Goal: Information Seeking & Learning: Learn about a topic

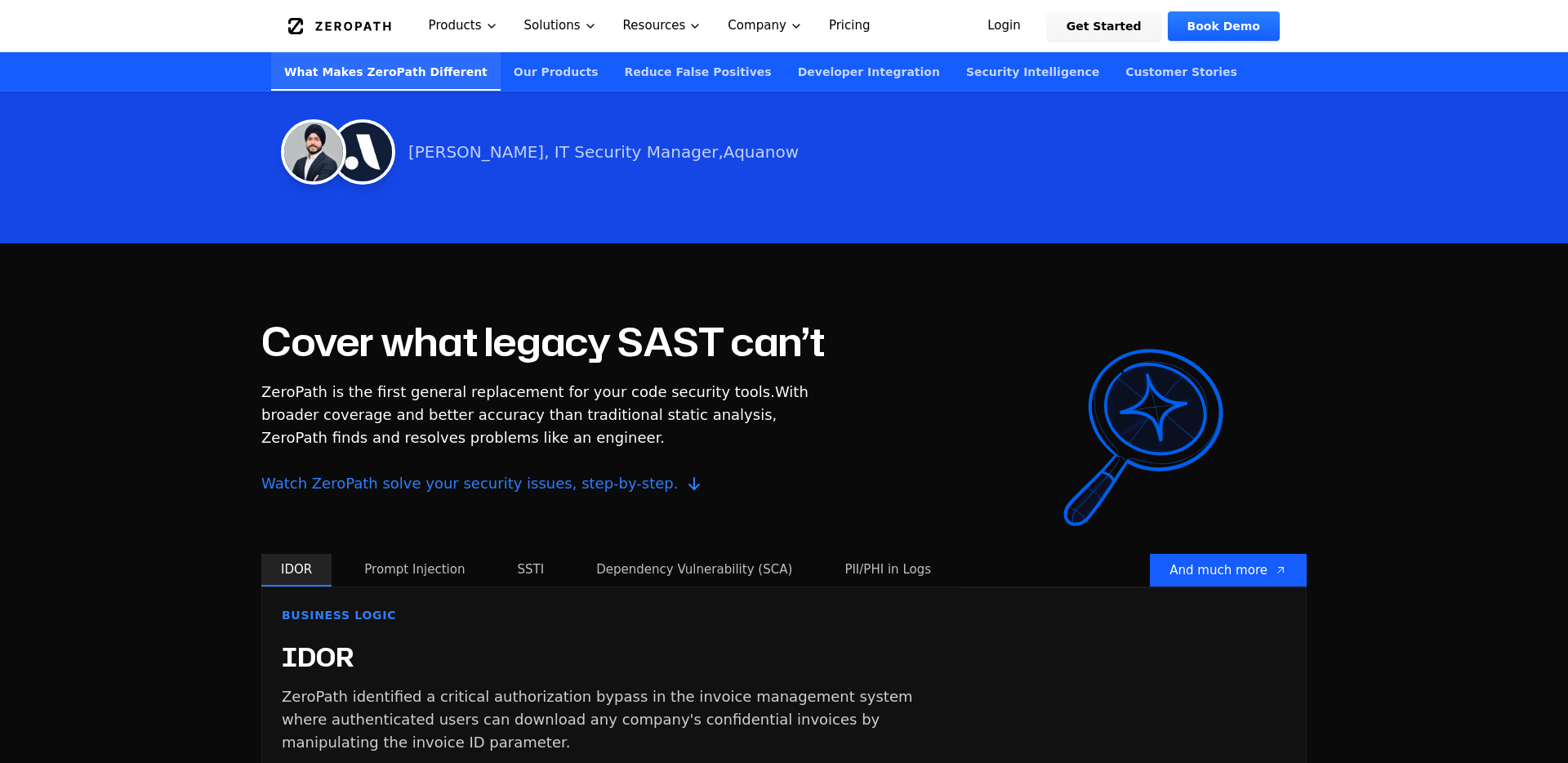
scroll to position [1210, 0]
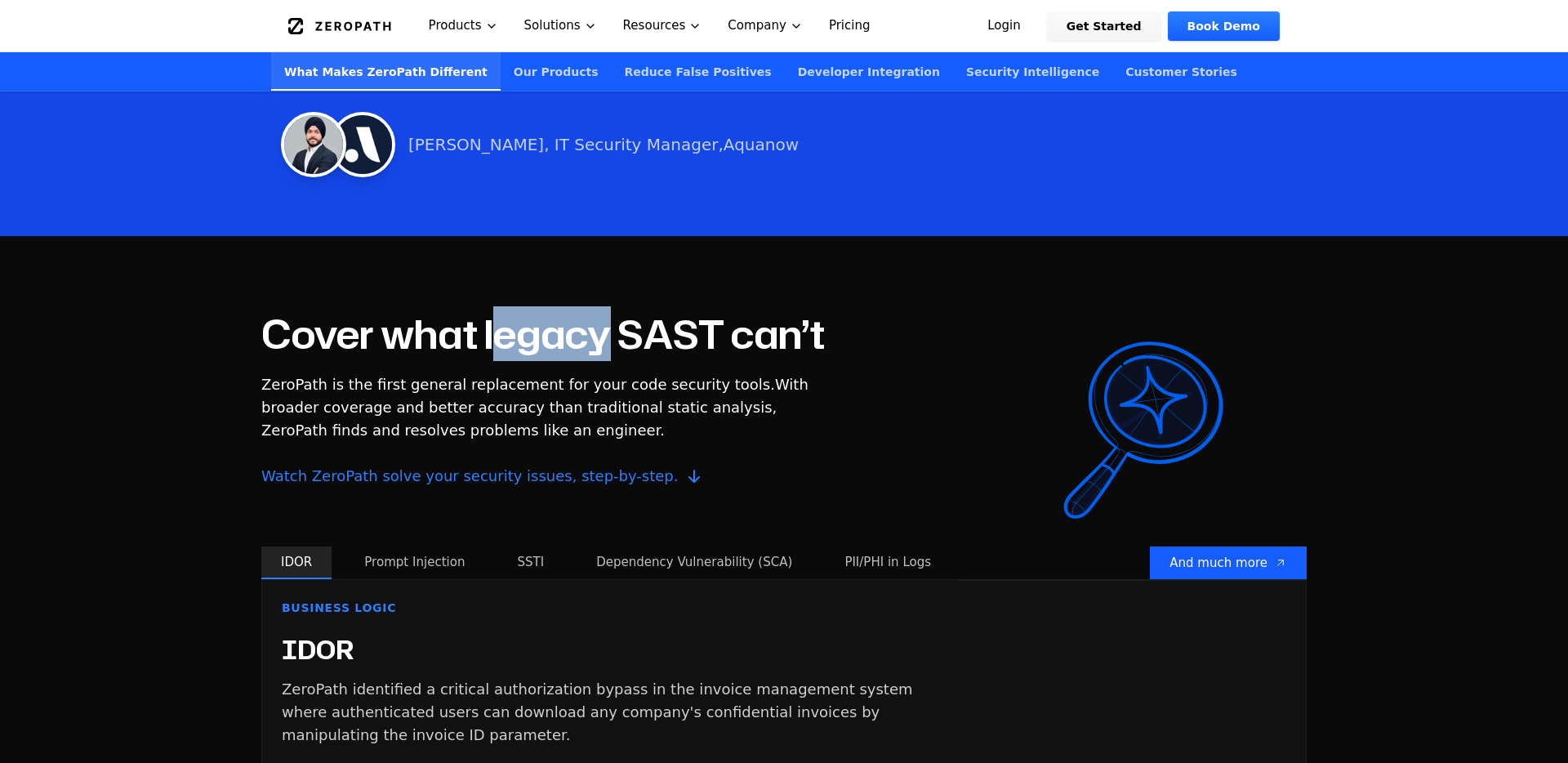
drag, startPoint x: 504, startPoint y: 304, endPoint x: 611, endPoint y: 310, distance: 107.2
click at [611, 315] on h2 "Cover what legacy SAST can’t" at bounding box center [543, 334] width 564 height 39
click at [625, 375] on span "ZeroPath is the first general replacement for your code security tools." at bounding box center [518, 384] width 514 height 18
drag, startPoint x: 581, startPoint y: 363, endPoint x: 641, endPoint y: 360, distance: 60.1
click at [641, 375] on span "ZeroPath is the first general replacement for your code security tools." at bounding box center [518, 384] width 514 height 18
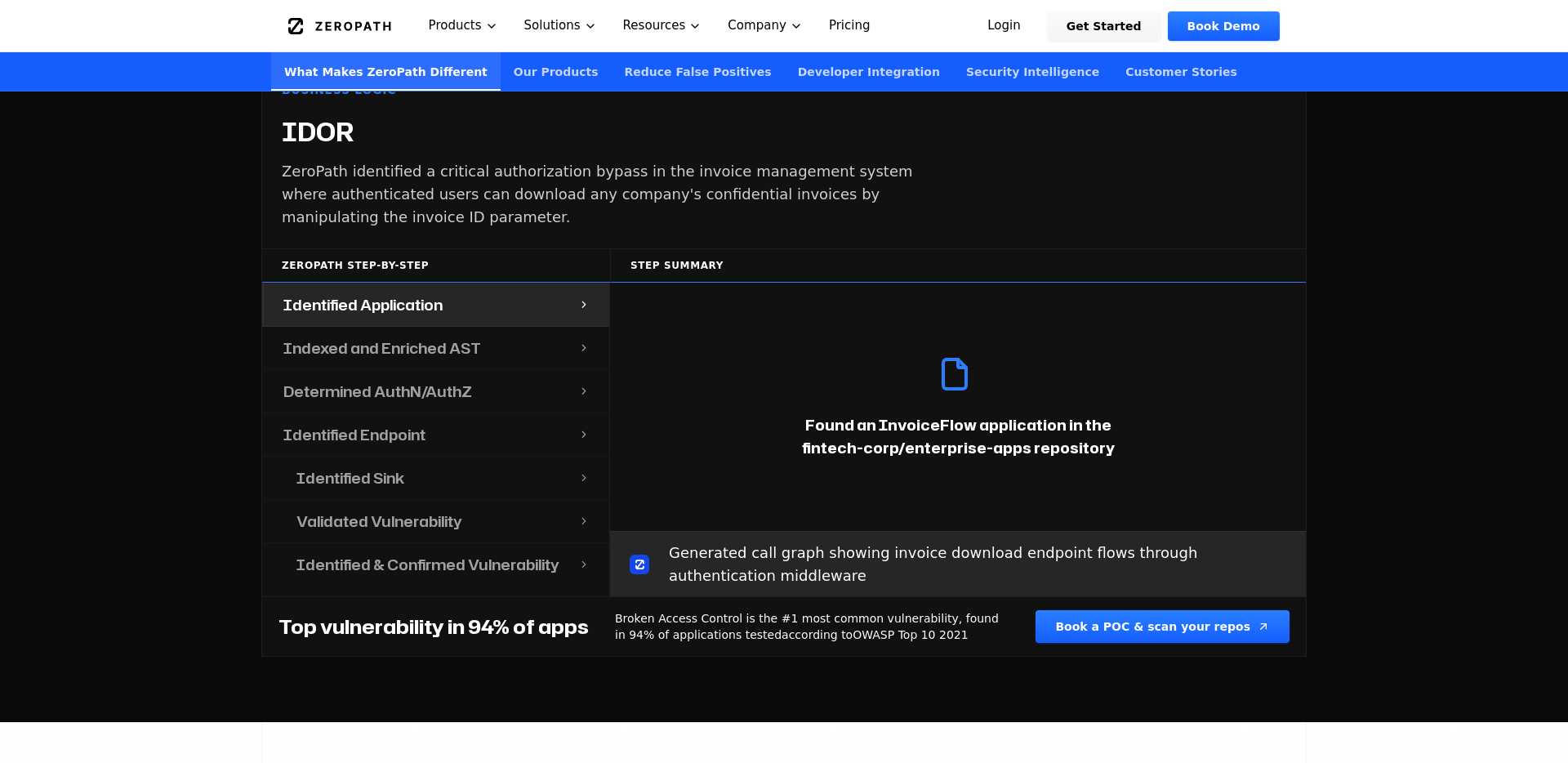
scroll to position [1769, 0]
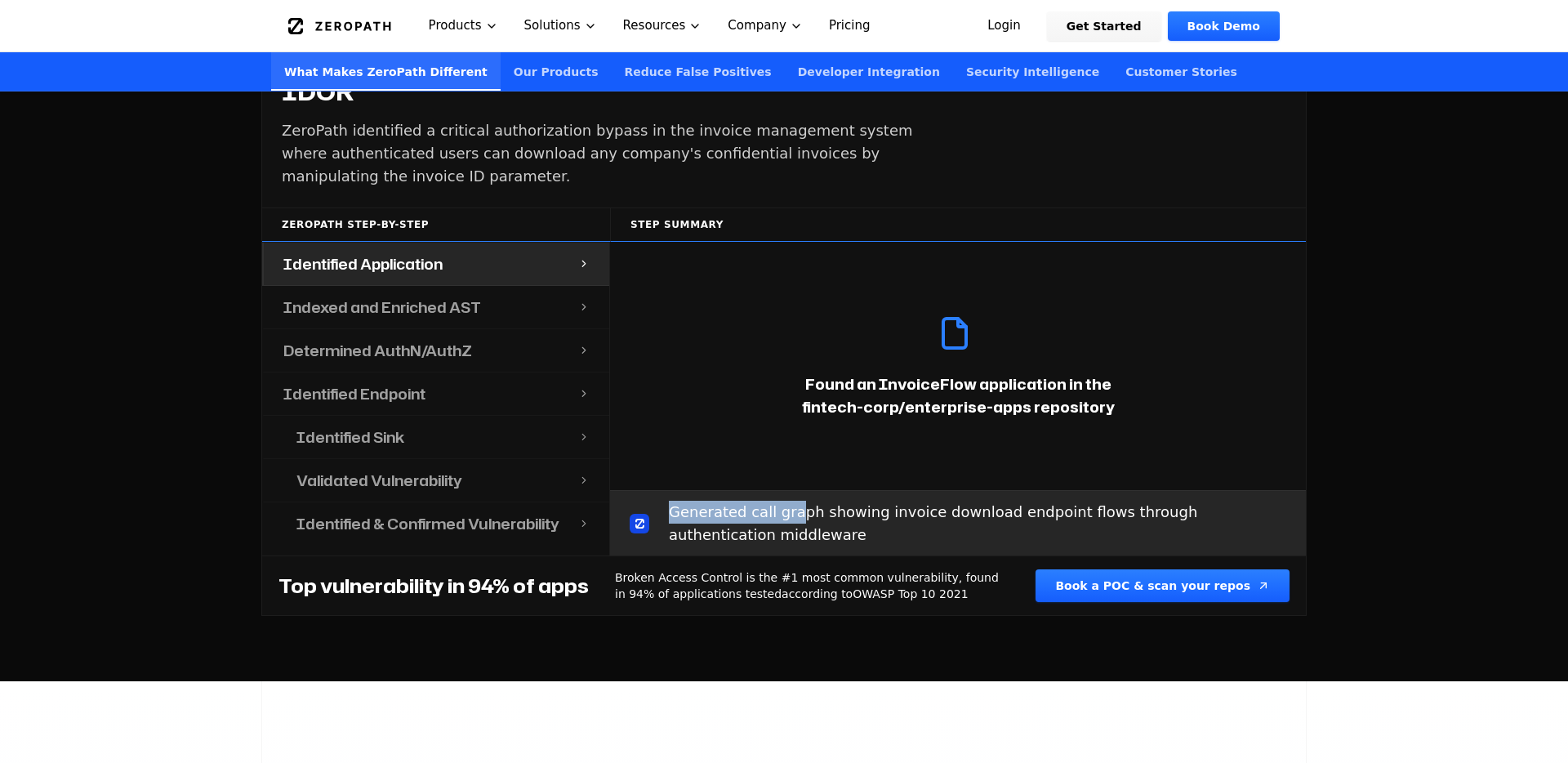
drag, startPoint x: 740, startPoint y: 476, endPoint x: 783, endPoint y: 501, distance: 49.7
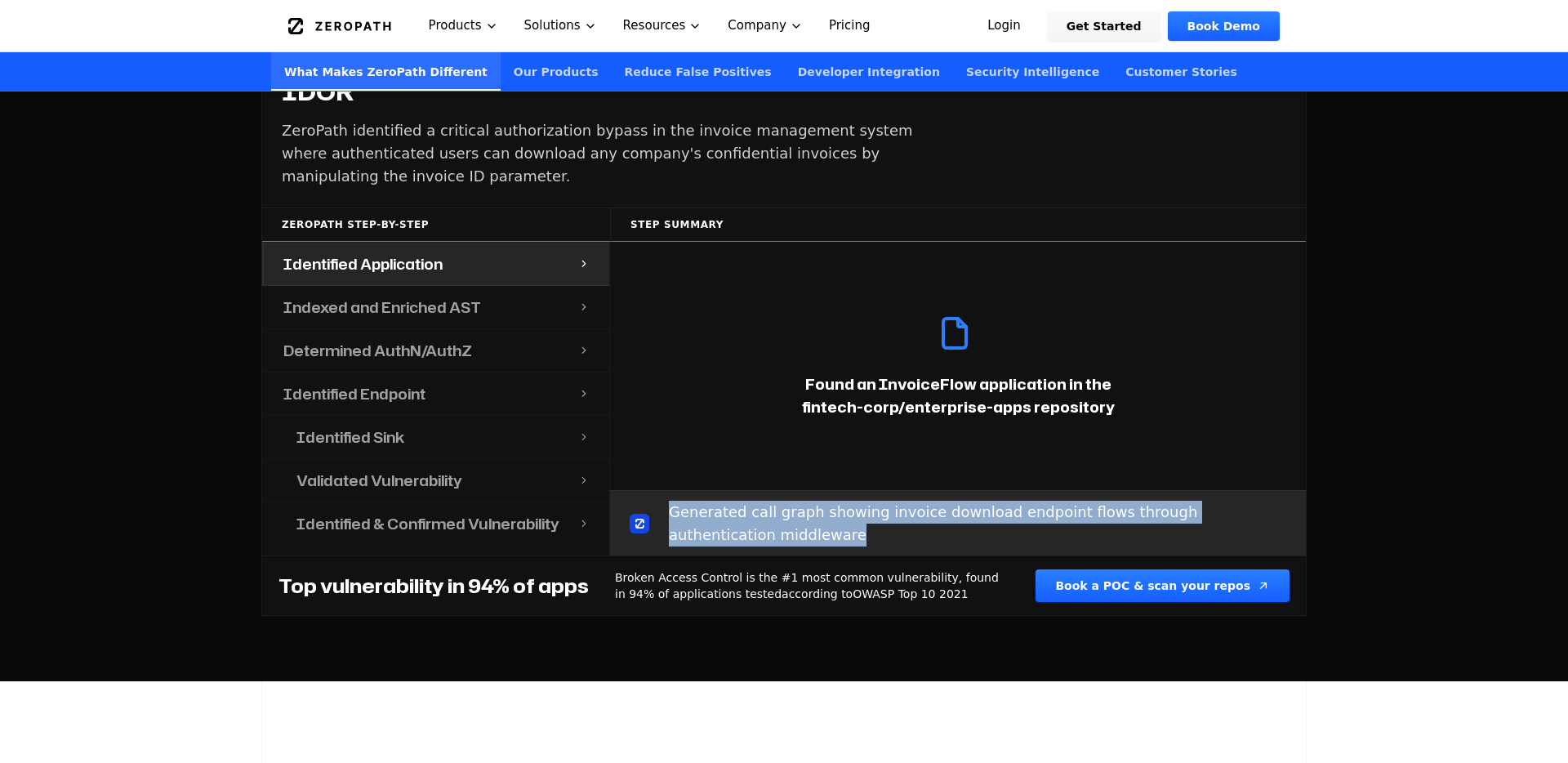
click at [783, 501] on div "Generated call graph showing invoice download endpoint flows through authentica…" at bounding box center [958, 523] width 695 height 65
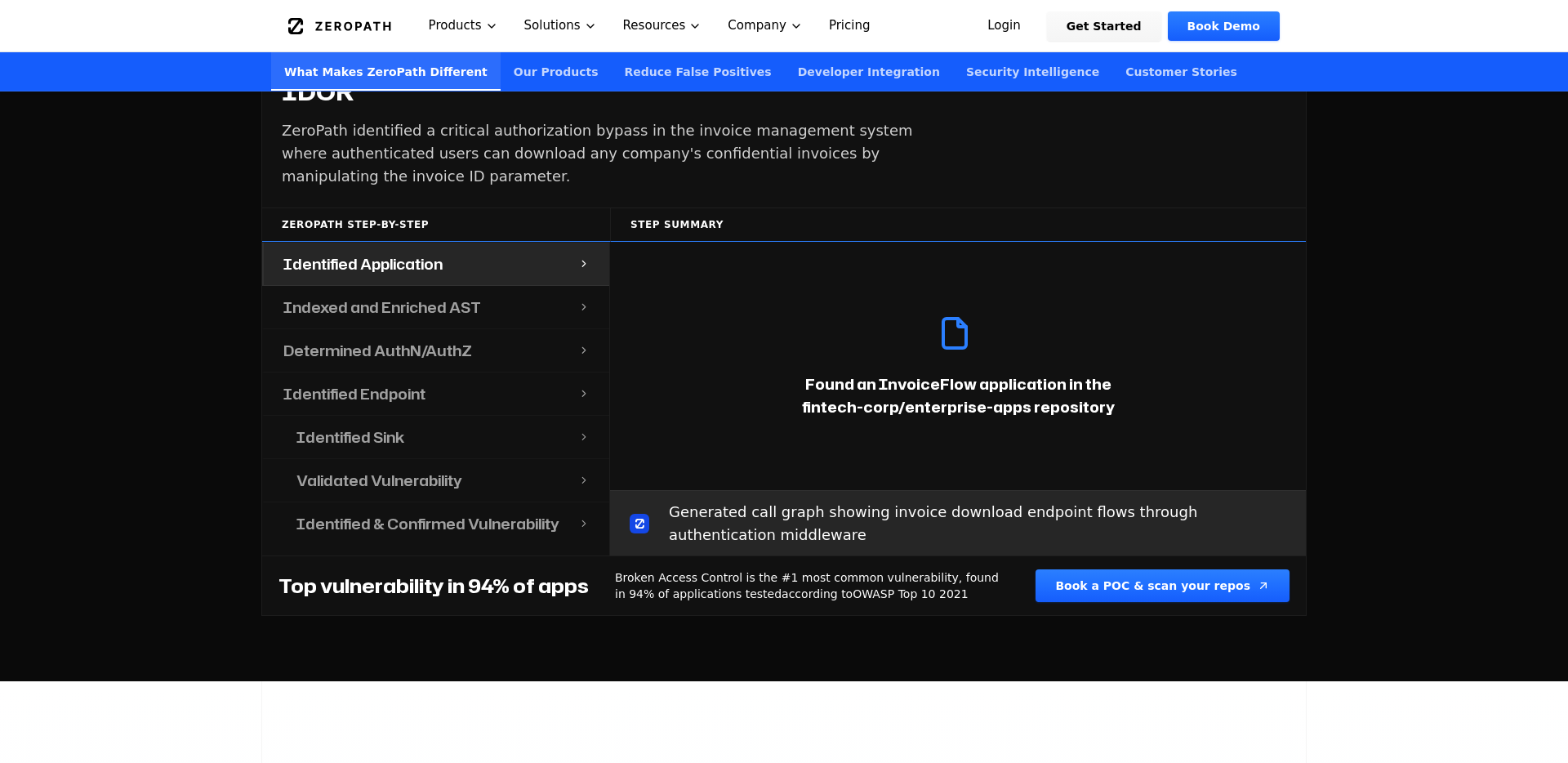
click at [722, 620] on div "Cover what legacy SAST can’t ZeroPath is the first general replacement for your…" at bounding box center [784, 179] width 1568 height 1003
click at [531, 291] on div "Indexed and Enriched AST" at bounding box center [421, 307] width 315 height 42
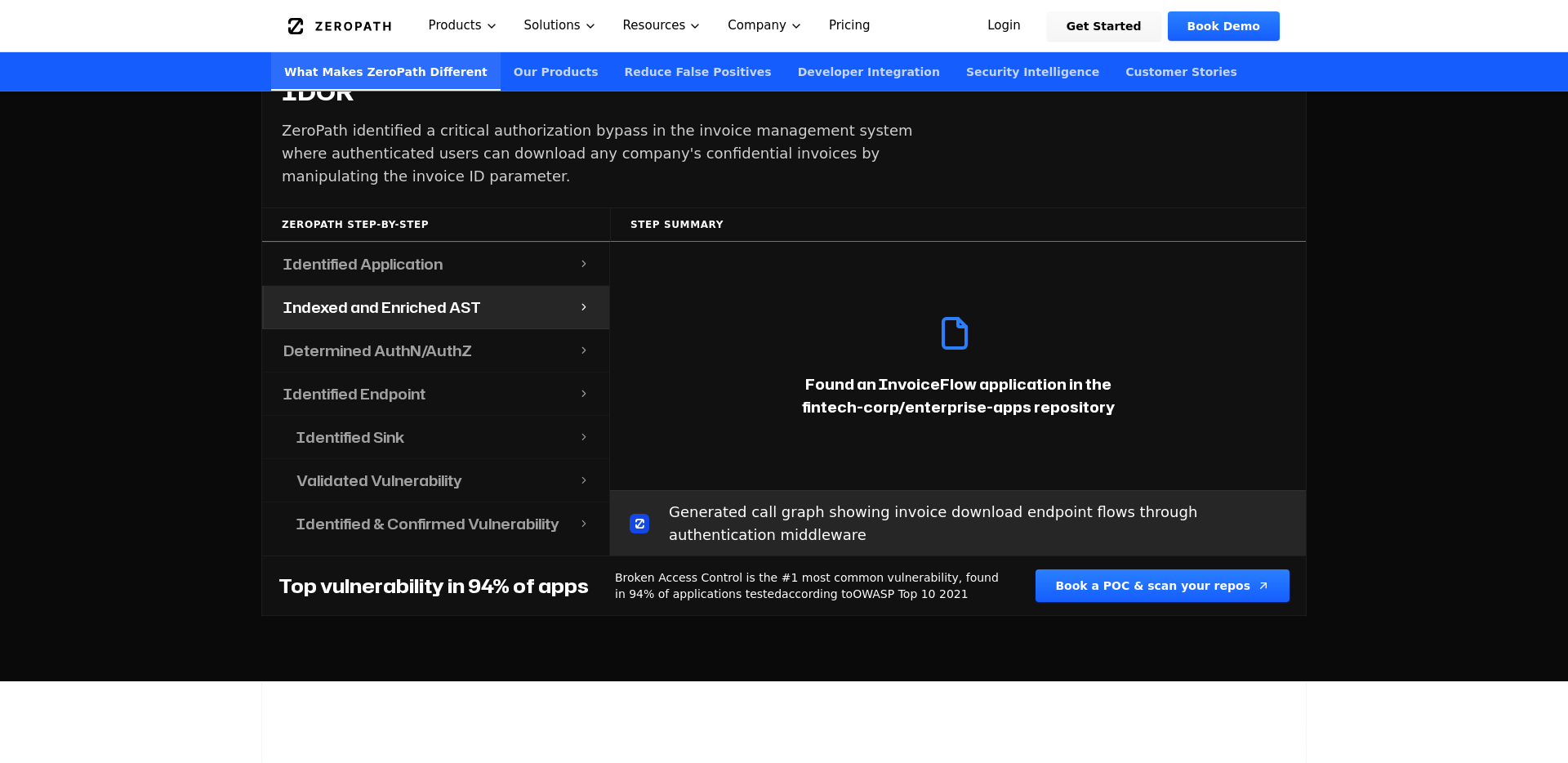
click at [481, 333] on div "Determined AuthN/AuthZ" at bounding box center [421, 350] width 315 height 42
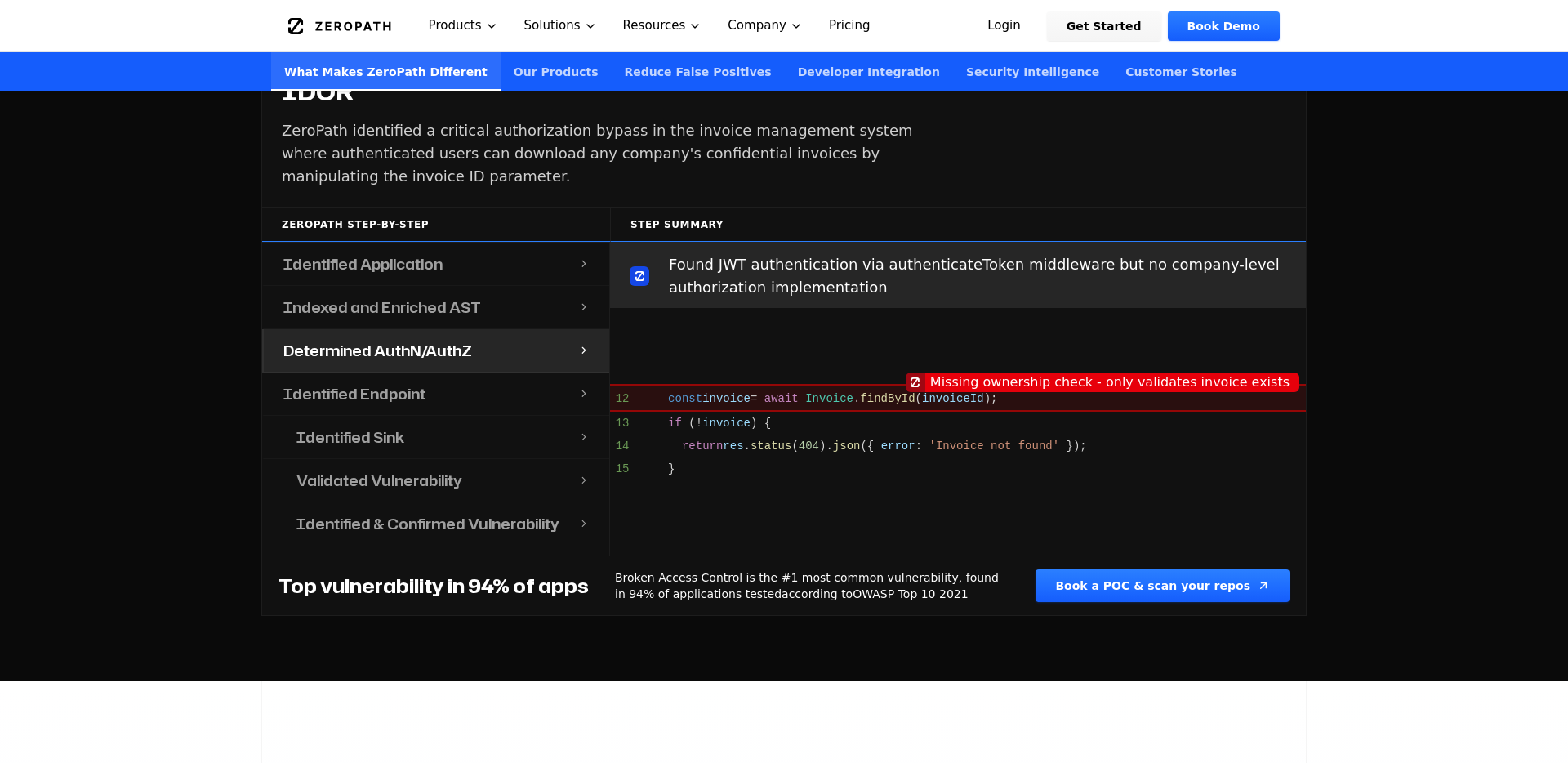
scroll to position [562, 0]
click at [473, 373] on div "Identified Endpoint" at bounding box center [421, 394] width 315 height 42
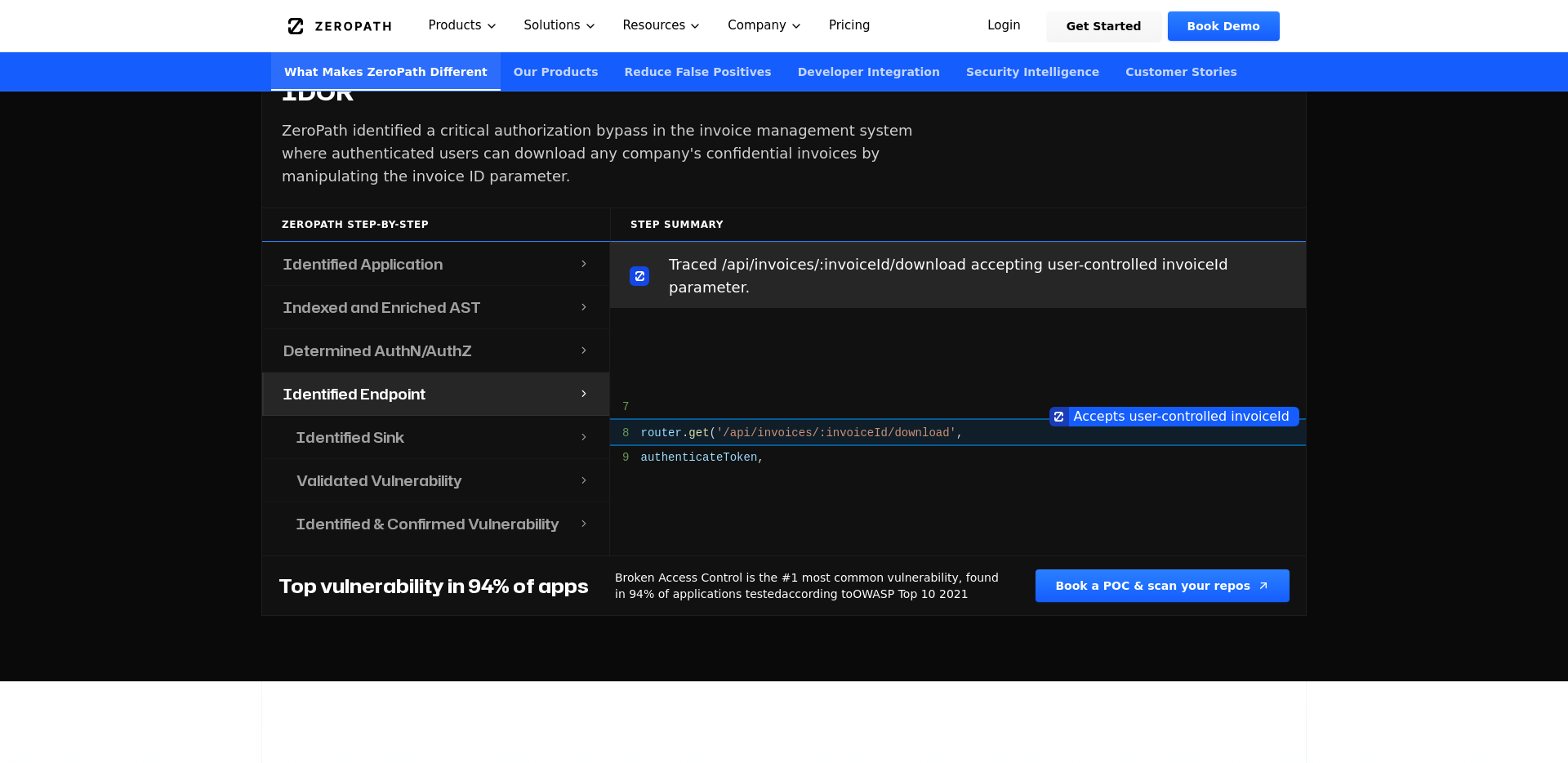
scroll to position [875, 0]
click at [466, 416] on div "Identified Sink" at bounding box center [428, 437] width 302 height 42
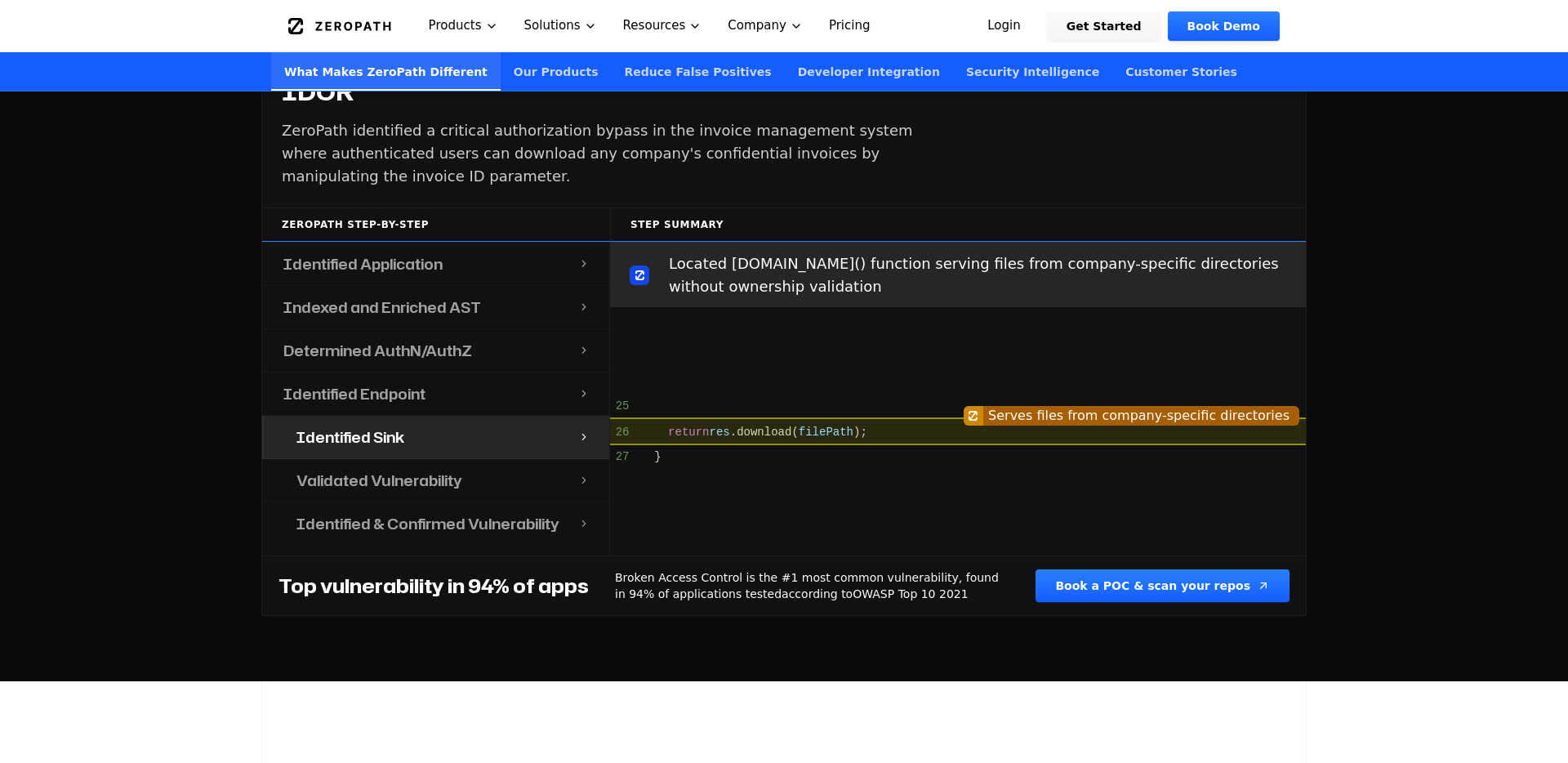
click at [463, 459] on div "Validated Vulnerability" at bounding box center [428, 480] width 302 height 42
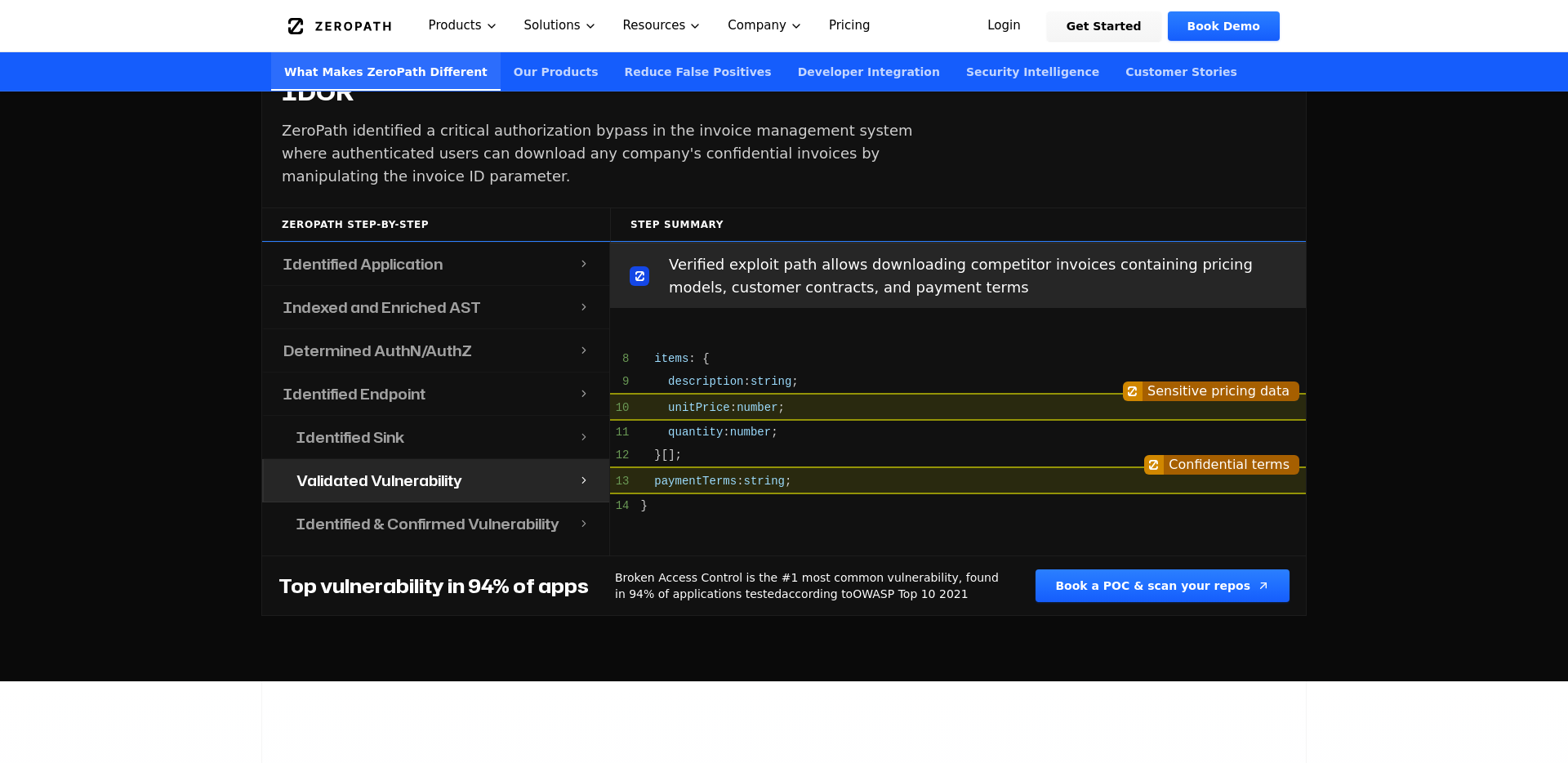
scroll to position [1502, 0]
click at [467, 503] on div "Identified & Confirmed Vulnerability" at bounding box center [428, 524] width 302 height 42
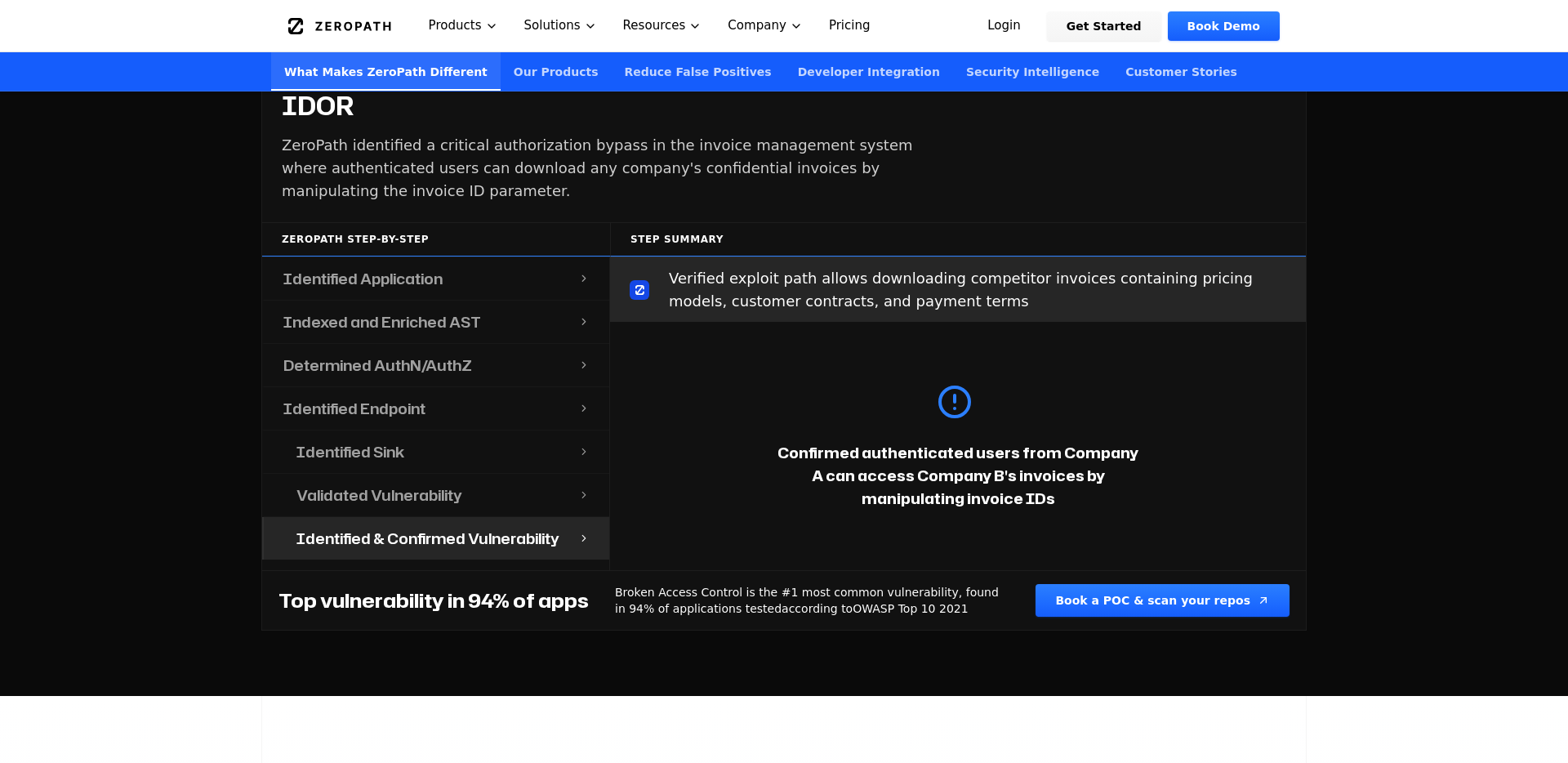
scroll to position [1475, 0]
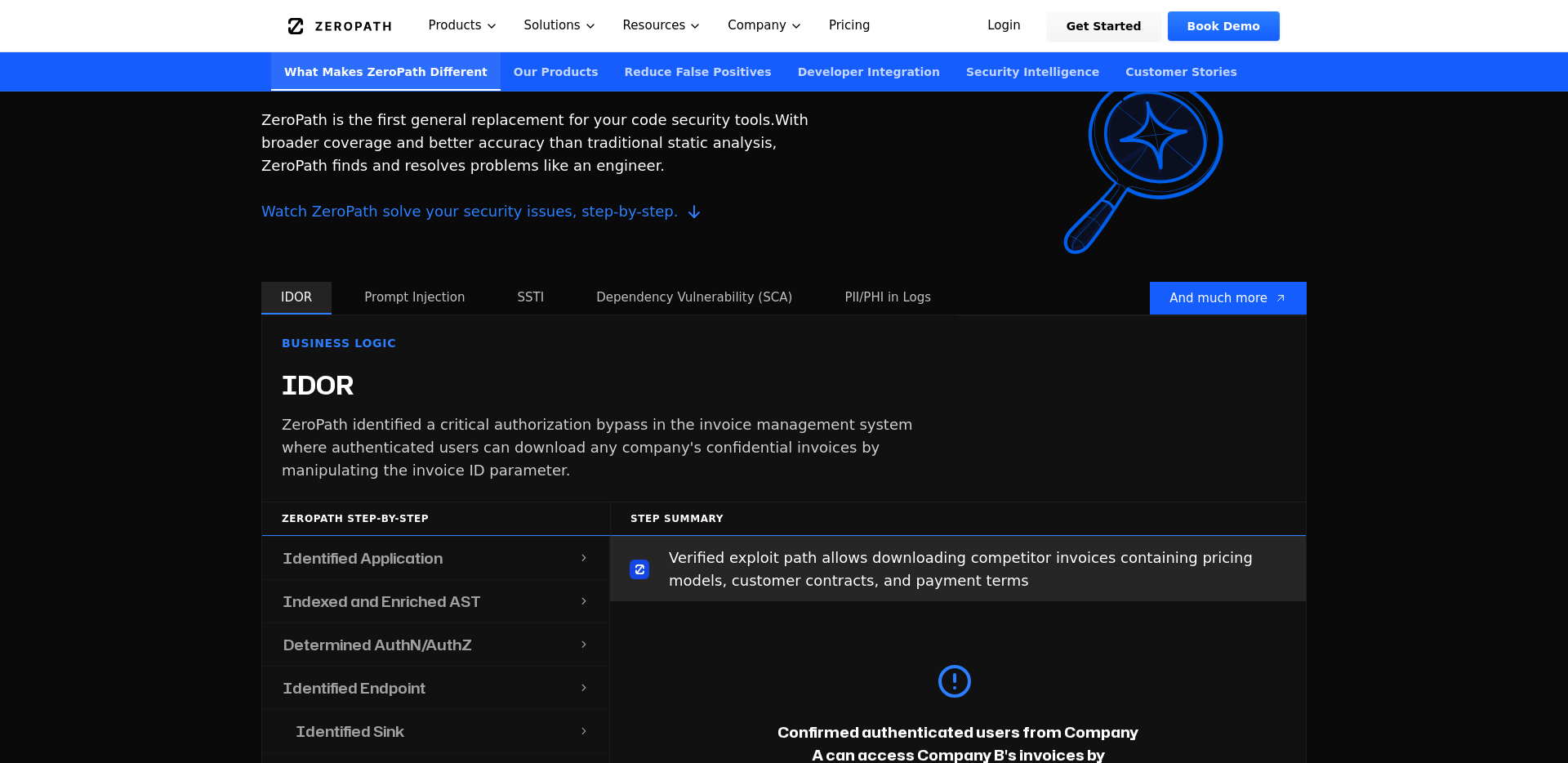
click at [669, 282] on button "Dependency Vulnerability (SCA)" at bounding box center [694, 297] width 235 height 32
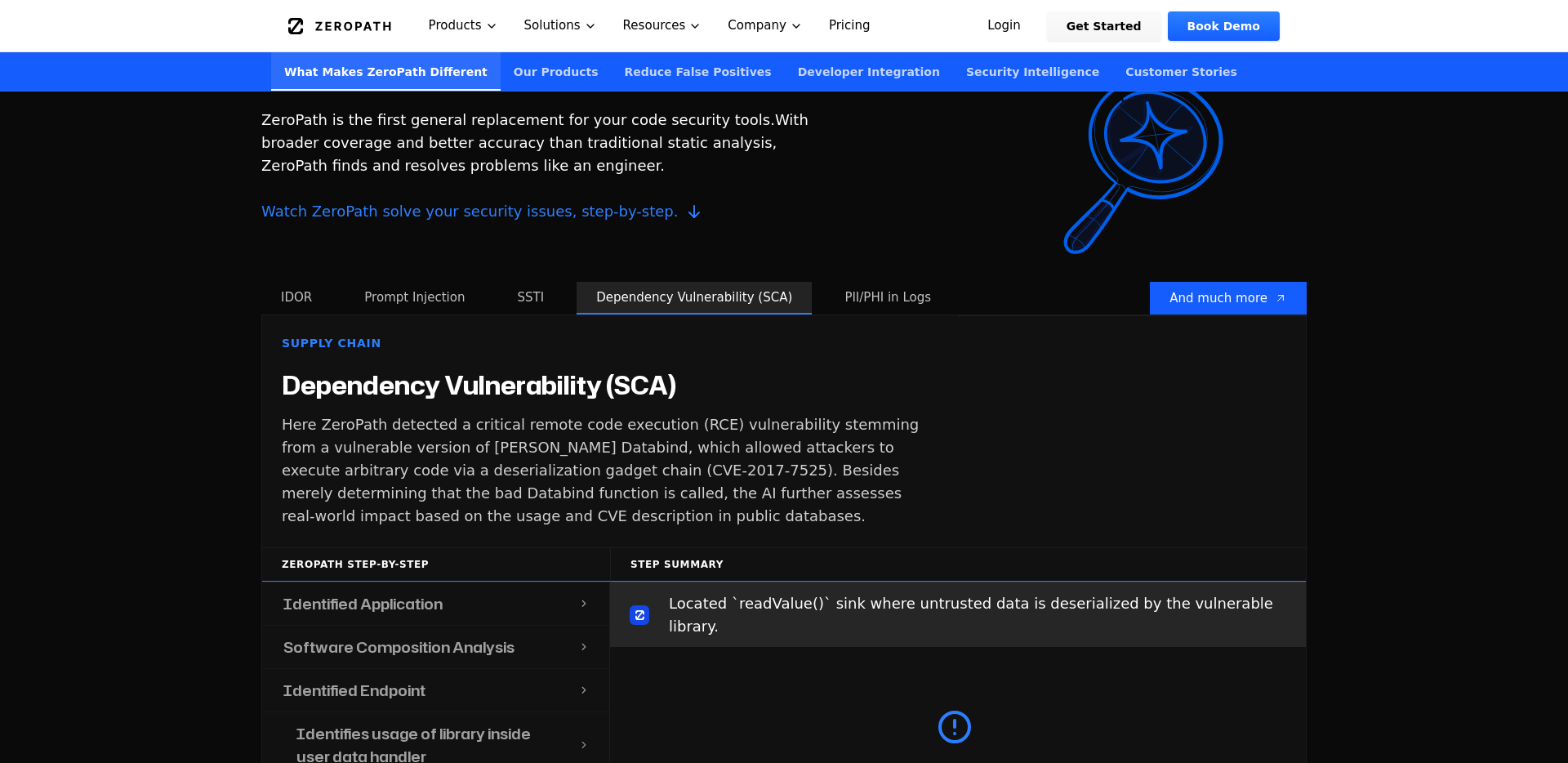
scroll to position [1437, 0]
